Goal: Check status: Check status

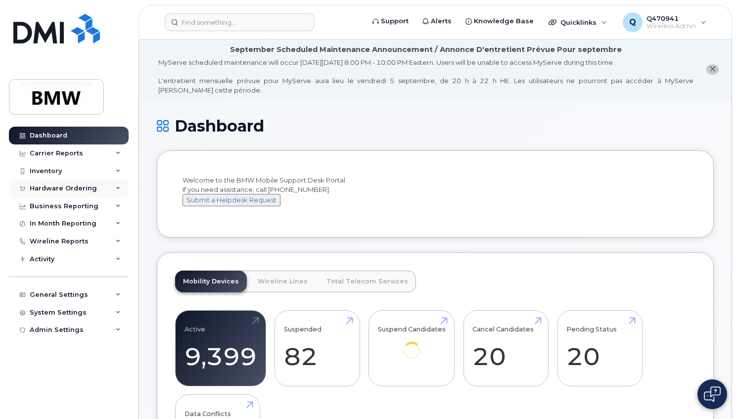
click at [96, 190] on div "Hardware Ordering" at bounding box center [69, 188] width 120 height 18
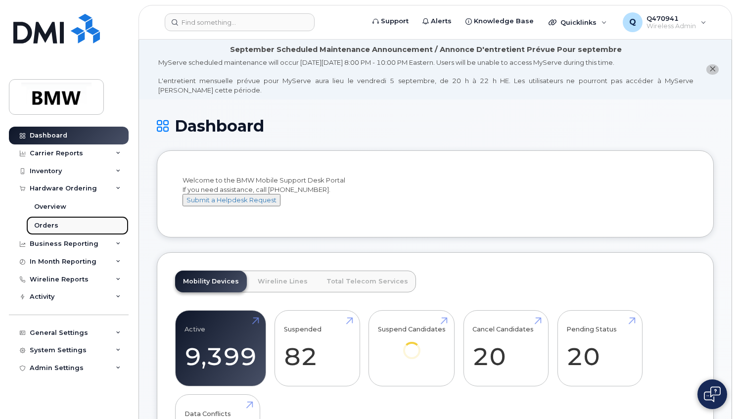
click at [62, 228] on link "Orders" at bounding box center [77, 225] width 102 height 19
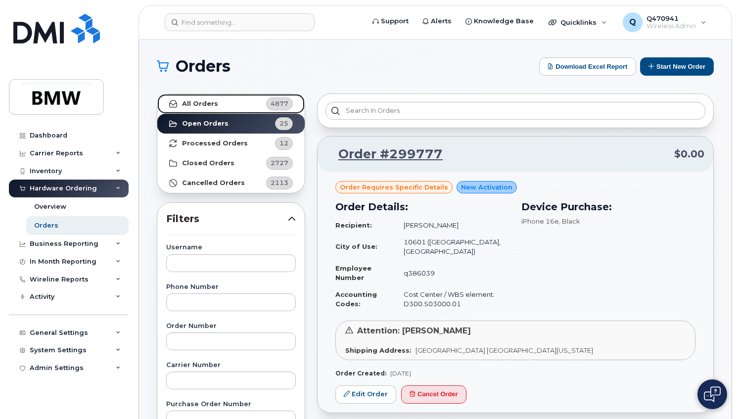
click at [248, 103] on link "All Orders 4877" at bounding box center [230, 104] width 147 height 20
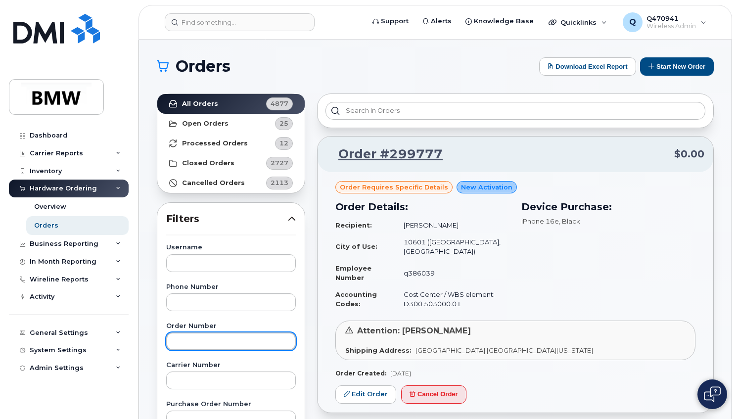
click at [210, 338] on input "text" at bounding box center [231, 341] width 130 height 18
paste input "299577"
type input "299577"
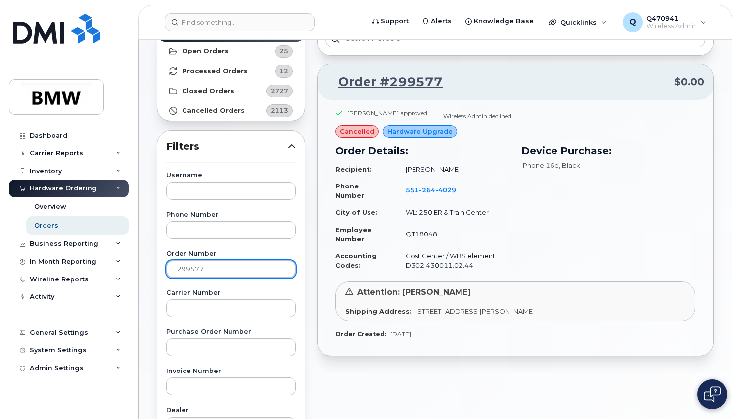
scroll to position [80, 0]
